Goal: Information Seeking & Learning: Learn about a topic

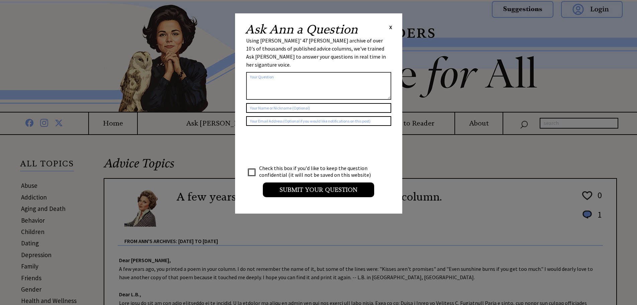
click at [390, 25] on span "X" at bounding box center [390, 27] width 3 height 7
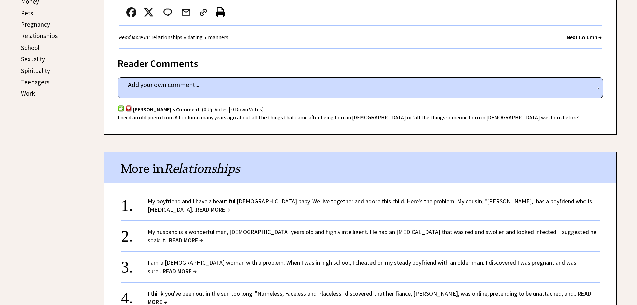
scroll to position [368, 0]
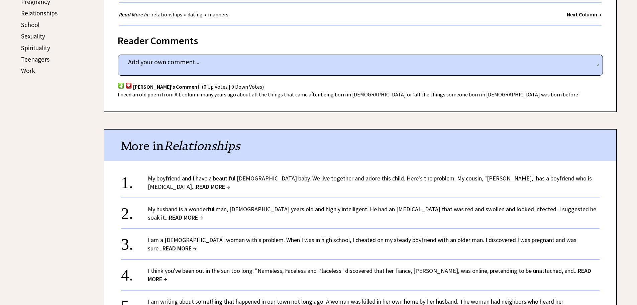
click at [197, 244] on span "READ MORE →" at bounding box center [180, 248] width 34 height 8
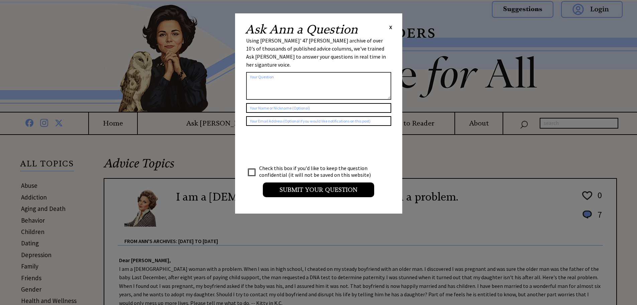
click at [390, 28] on span "X" at bounding box center [390, 27] width 3 height 7
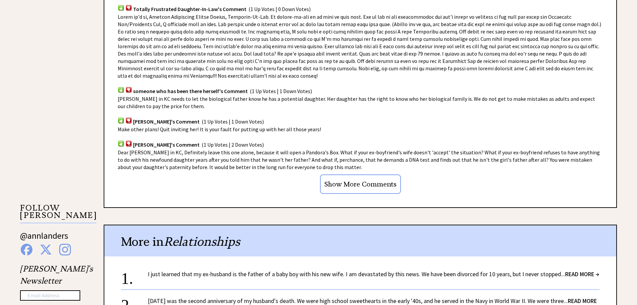
scroll to position [502, 0]
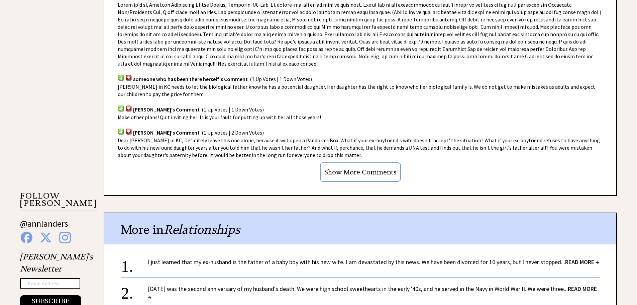
click at [373, 164] on input "Show More Comments" at bounding box center [360, 171] width 81 height 19
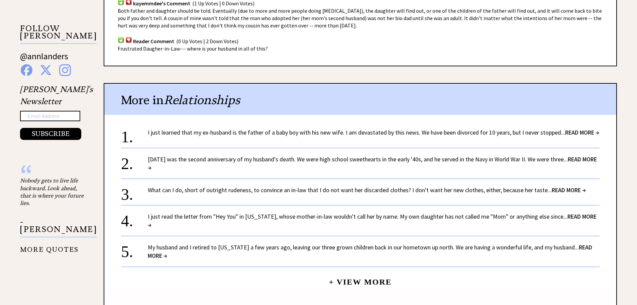
scroll to position [702, 0]
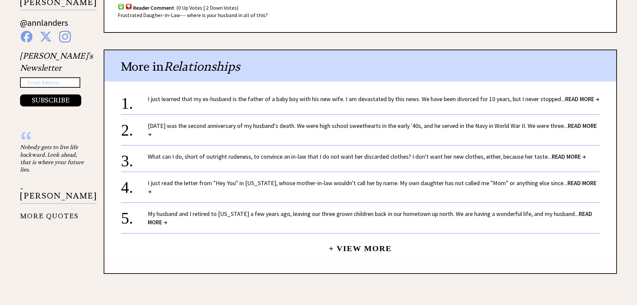
click at [574, 122] on span "READ MORE →" at bounding box center [372, 130] width 449 height 16
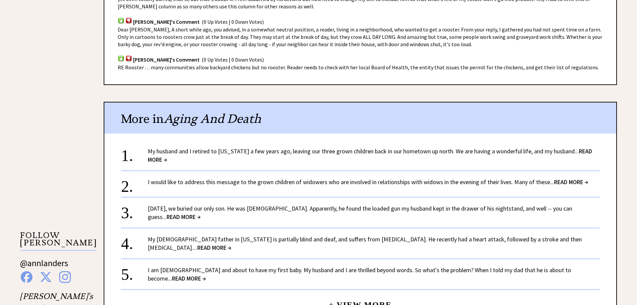
scroll to position [468, 0]
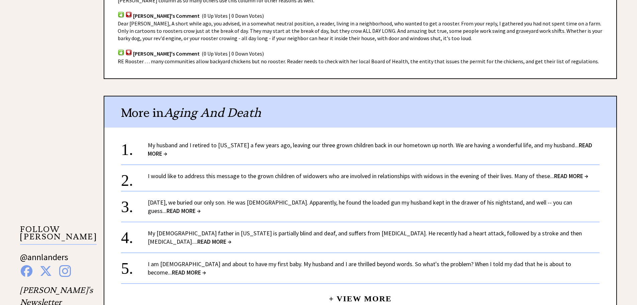
click at [559, 173] on span "READ MORE →" at bounding box center [571, 176] width 34 height 8
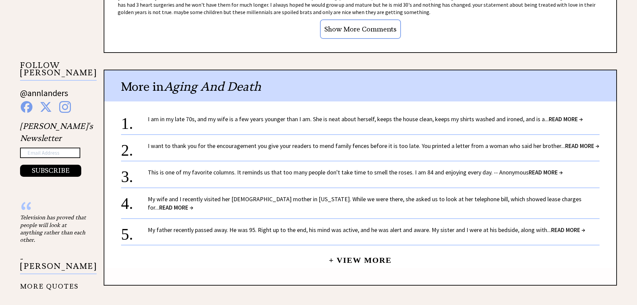
scroll to position [635, 0]
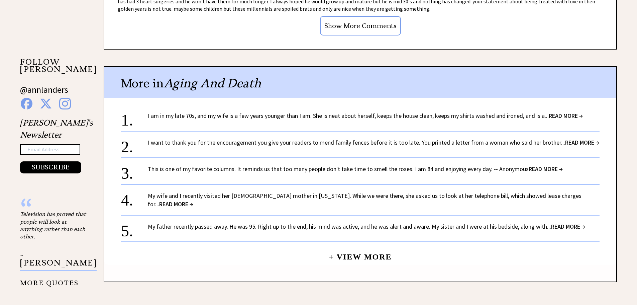
click at [570, 113] on span "READ MORE →" at bounding box center [566, 116] width 34 height 8
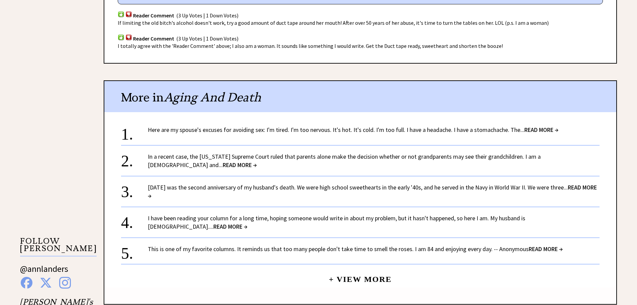
scroll to position [468, 0]
